Goal: Task Accomplishment & Management: Manage account settings

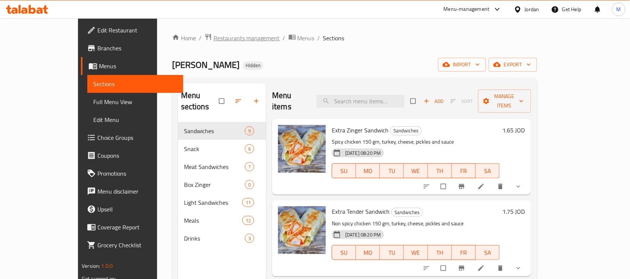
click at [214, 41] on span "Restaurants management" at bounding box center [247, 38] width 66 height 9
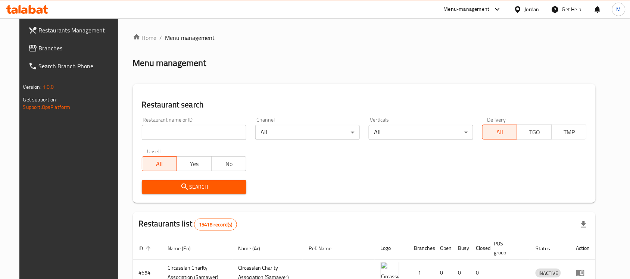
click at [533, 7] on div "Jordan" at bounding box center [532, 9] width 15 height 8
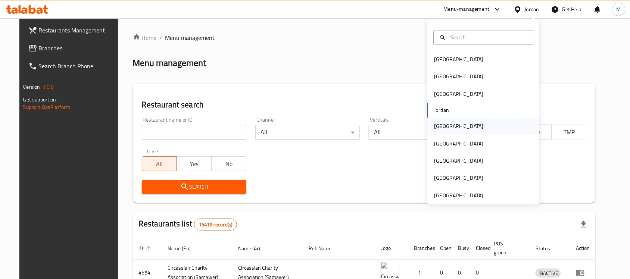
click at [443, 129] on div "[GEOGRAPHIC_DATA]" at bounding box center [459, 126] width 49 height 8
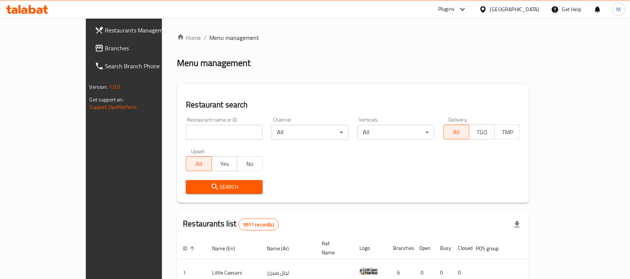
click at [186, 138] on input "search" at bounding box center [224, 132] width 77 height 15
paste input "Shack"
type input "Shack"
click button "Search" at bounding box center [224, 187] width 77 height 14
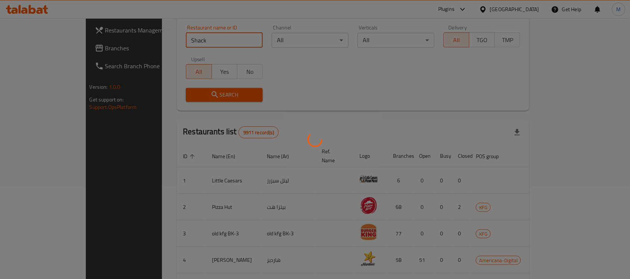
scroll to position [93, 0]
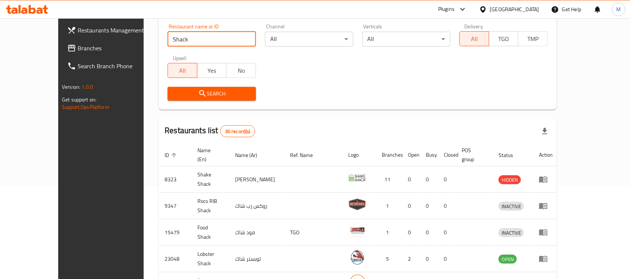
click at [78, 45] on span "Branches" at bounding box center [118, 48] width 80 height 9
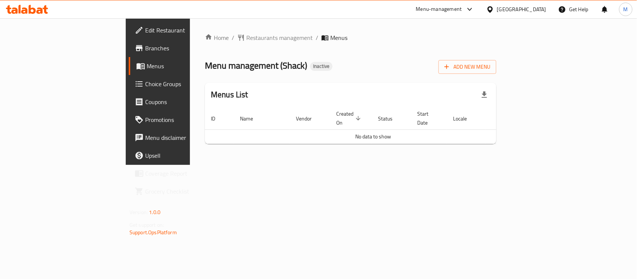
click at [512, 165] on div "Home / Restaurants management / Menus Menu management ( Shack ) Inactive Add Ne…" at bounding box center [350, 91] width 321 height 147
click at [491, 64] on span "Add New Menu" at bounding box center [468, 66] width 46 height 9
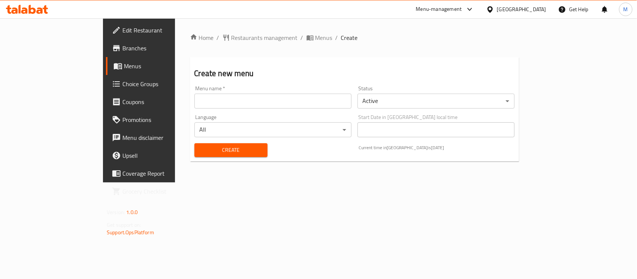
click at [219, 99] on input "text" at bounding box center [273, 101] width 157 height 15
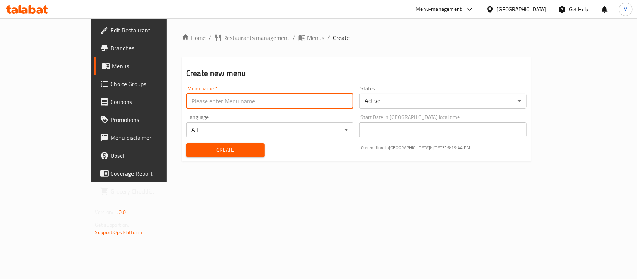
type input "New"
click at [192, 146] on span "Create" at bounding box center [225, 150] width 66 height 9
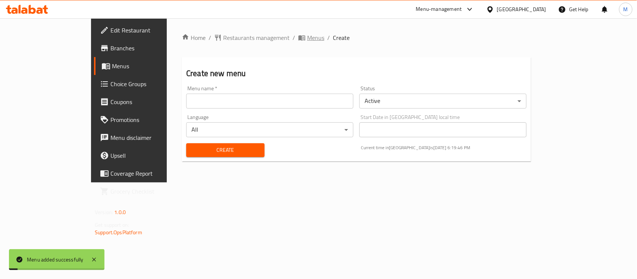
click at [307, 38] on span "Menus" at bounding box center [315, 37] width 17 height 9
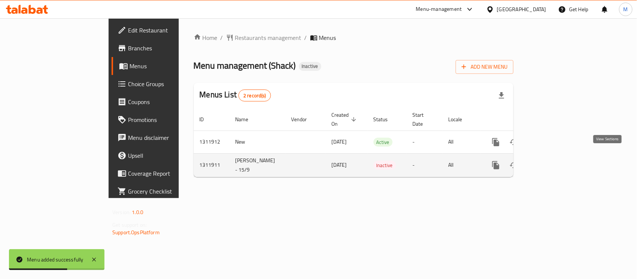
click at [554, 161] on icon "enhanced table" at bounding box center [549, 165] width 9 height 9
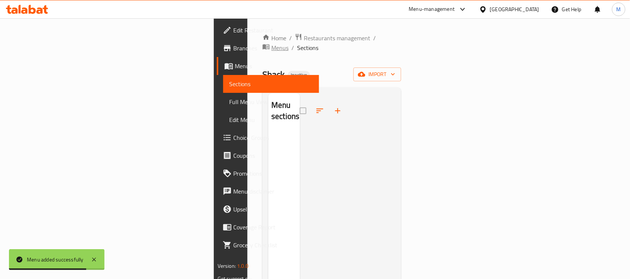
click at [271, 43] on span "Menus" at bounding box center [279, 47] width 17 height 9
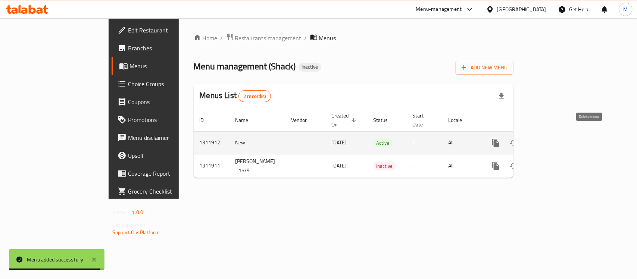
click at [535, 140] on icon "enhanced table" at bounding box center [531, 143] width 5 height 7
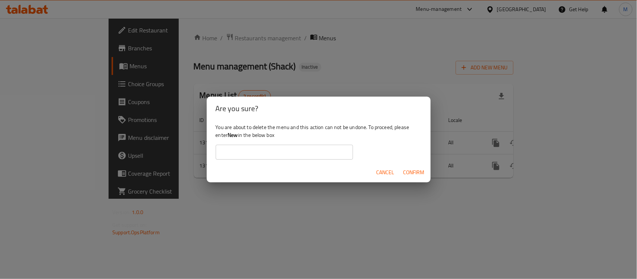
click at [231, 133] on b "New" at bounding box center [233, 135] width 10 height 10
copy div "New"
click at [246, 149] on input "text" at bounding box center [284, 152] width 137 height 15
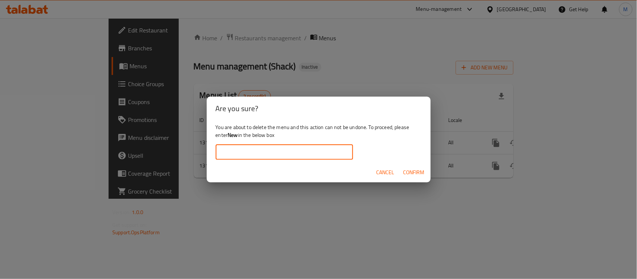
paste input "New"
type input "New"
click at [416, 171] on span "Confirm" at bounding box center [414, 172] width 21 height 9
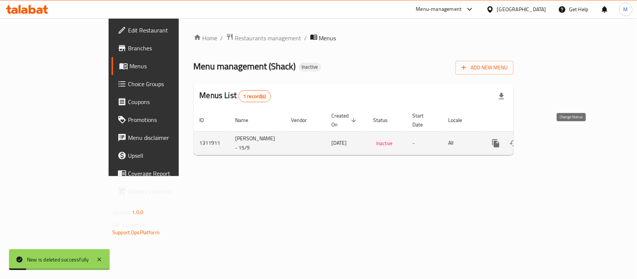
click at [518, 140] on icon "enhanced table" at bounding box center [514, 143] width 8 height 6
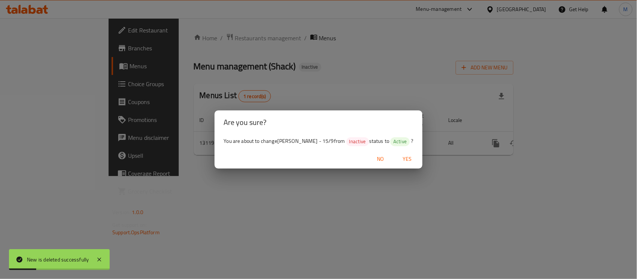
click at [399, 161] on span "Yes" at bounding box center [408, 159] width 18 height 9
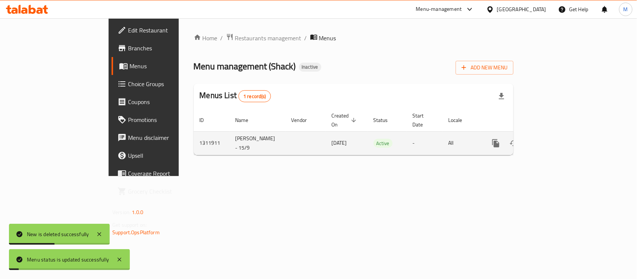
click at [554, 139] on icon "enhanced table" at bounding box center [549, 143] width 9 height 9
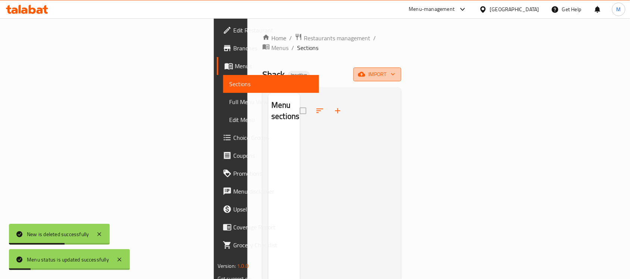
click at [401, 68] on button "import" at bounding box center [378, 75] width 48 height 14
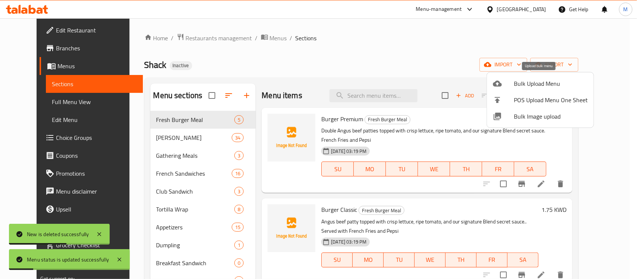
click at [570, 86] on span "Bulk Upload Menu" at bounding box center [551, 83] width 74 height 9
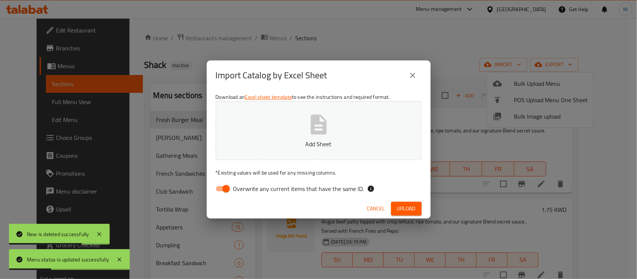
click at [415, 72] on icon "close" at bounding box center [412, 75] width 9 height 9
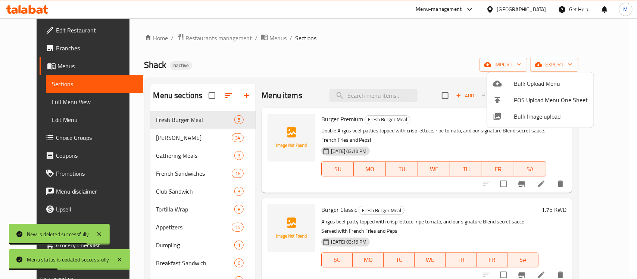
click at [413, 42] on div at bounding box center [318, 139] width 637 height 279
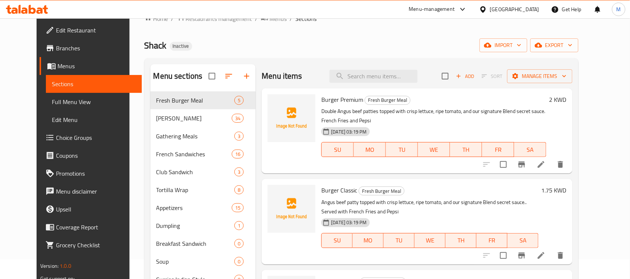
click at [442, 44] on div "Shack Inactive import export" at bounding box center [361, 45] width 435 height 14
click at [492, 45] on icon "button" at bounding box center [487, 45] width 7 height 5
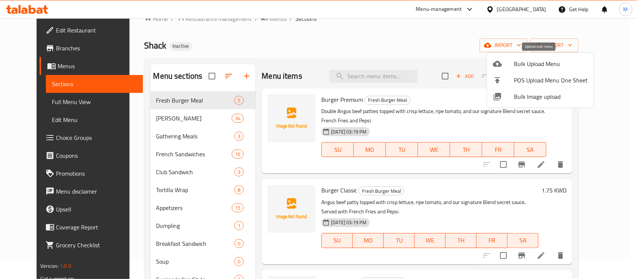
click at [540, 67] on span "Bulk Upload Menu" at bounding box center [551, 63] width 74 height 9
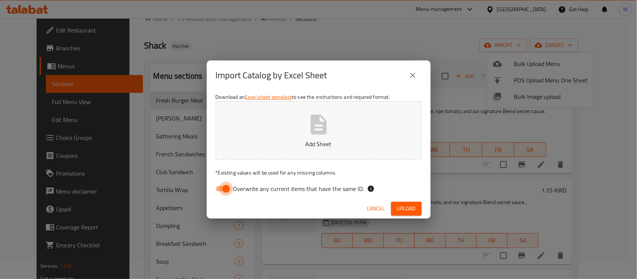
click at [229, 189] on input "Overwrite any current items that have the same ID." at bounding box center [226, 189] width 43 height 14
checkbox input "false"
drag, startPoint x: 329, startPoint y: 74, endPoint x: 390, endPoint y: 148, distance: 96.0
click at [329, 74] on div "Import Catalog by Excel Sheet" at bounding box center [319, 75] width 206 height 18
click at [404, 207] on span "Upload" at bounding box center [406, 208] width 19 height 9
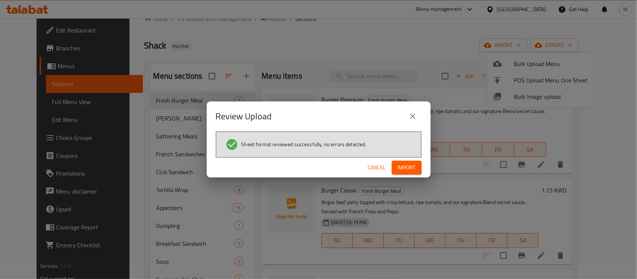
click at [411, 164] on span "Import" at bounding box center [407, 167] width 18 height 9
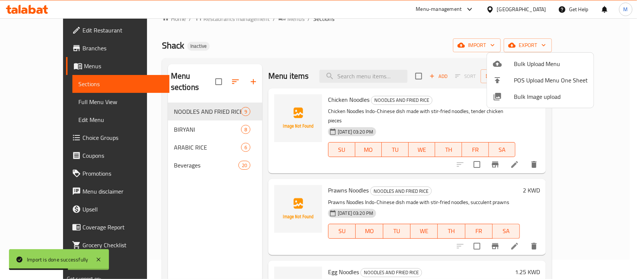
click at [222, 213] on div at bounding box center [318, 139] width 637 height 279
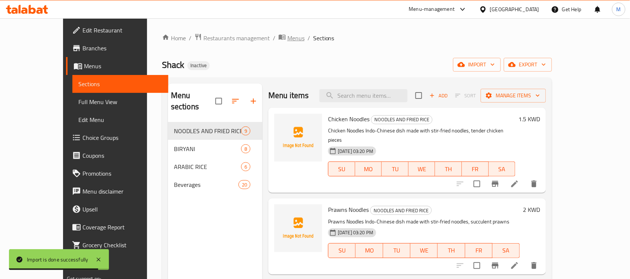
click at [287, 39] on span "Menus" at bounding box center [295, 38] width 17 height 9
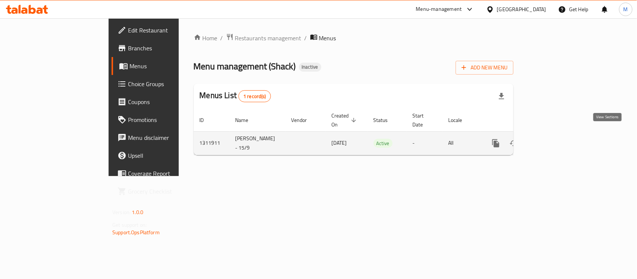
click at [559, 134] on link "enhanced table" at bounding box center [550, 143] width 18 height 18
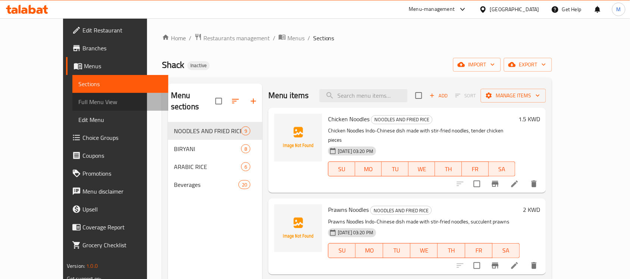
click at [78, 97] on span "Full Menu View" at bounding box center [120, 101] width 84 height 9
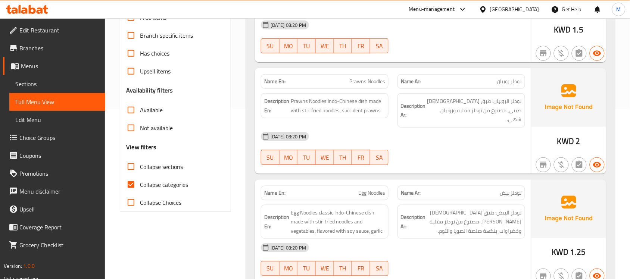
scroll to position [187, 0]
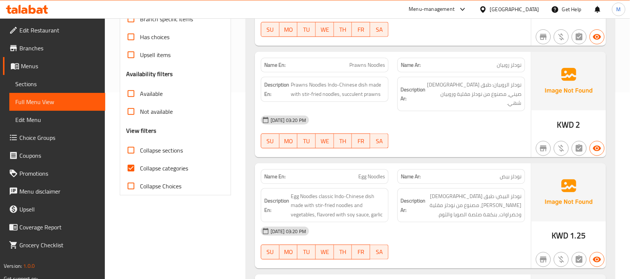
click at [130, 168] on input "Collapse categories" at bounding box center [131, 168] width 18 height 18
checkbox input "false"
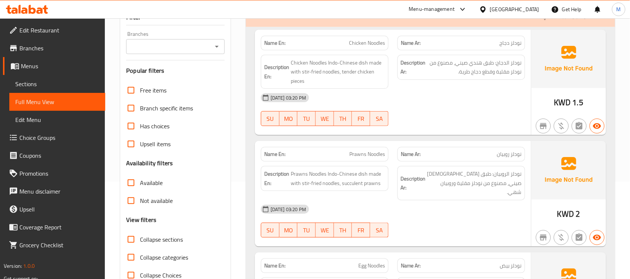
scroll to position [93, 0]
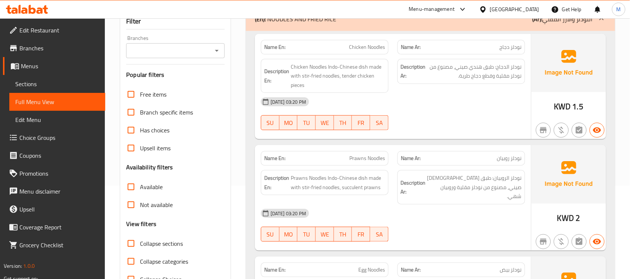
click at [228, 156] on div "Filter Branches Branches Popular filters Free items Branch specific items Has c…" at bounding box center [175, 151] width 111 height 276
